Goal: Feedback & Contribution: Submit feedback/report problem

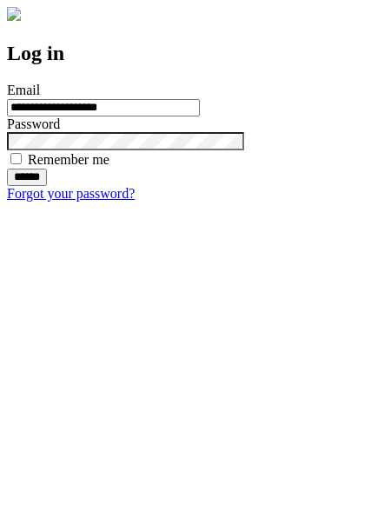
type input "**********"
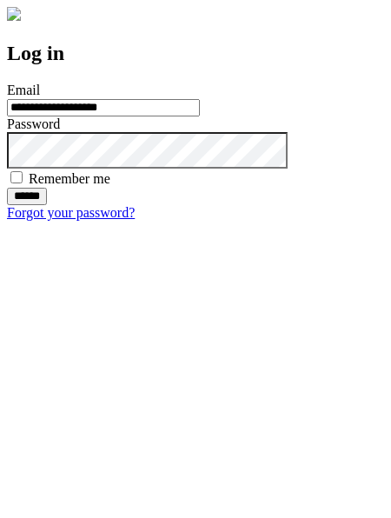
click at [47, 205] on input "******" at bounding box center [27, 196] width 40 height 17
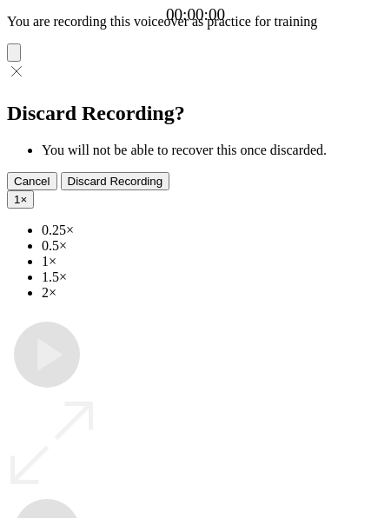
type input "**********"
